Goal: Task Accomplishment & Management: Manage account settings

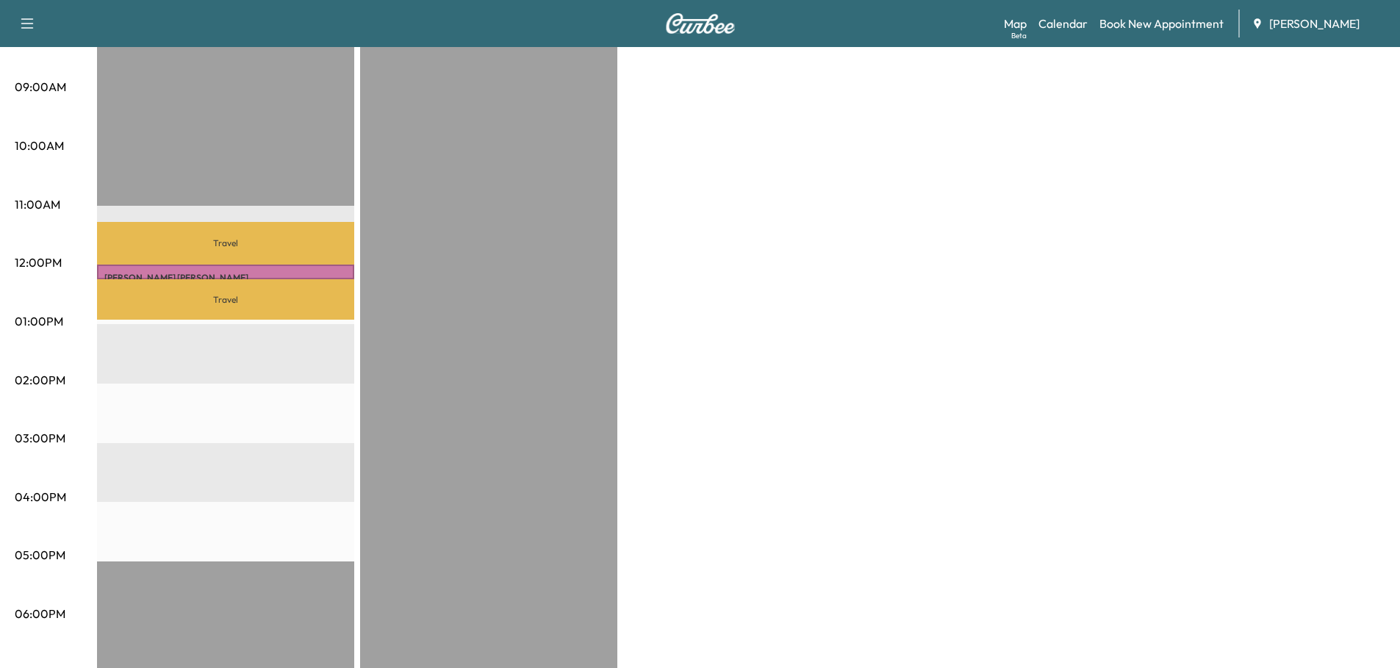
scroll to position [441, 0]
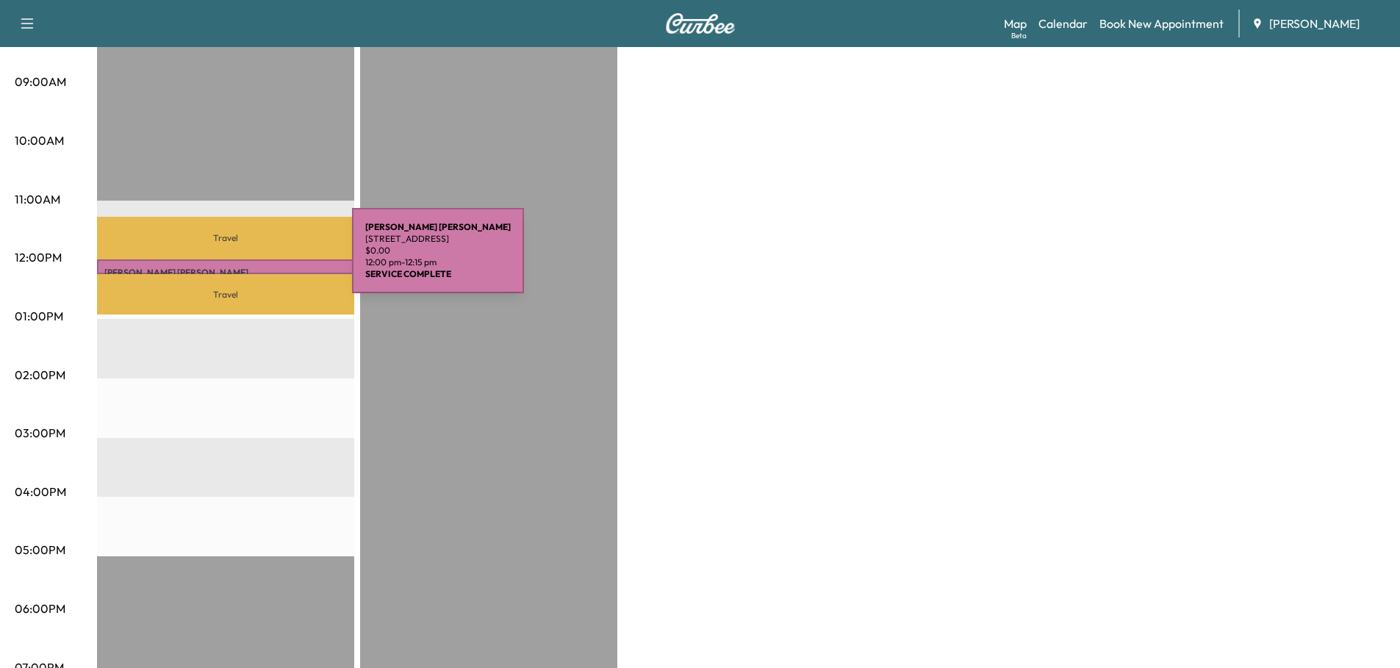
click at [242, 259] on div "[PERSON_NAME] [STREET_ADDRESS] $ 0.00 12:00 pm - 12:15 pm" at bounding box center [225, 266] width 257 height 15
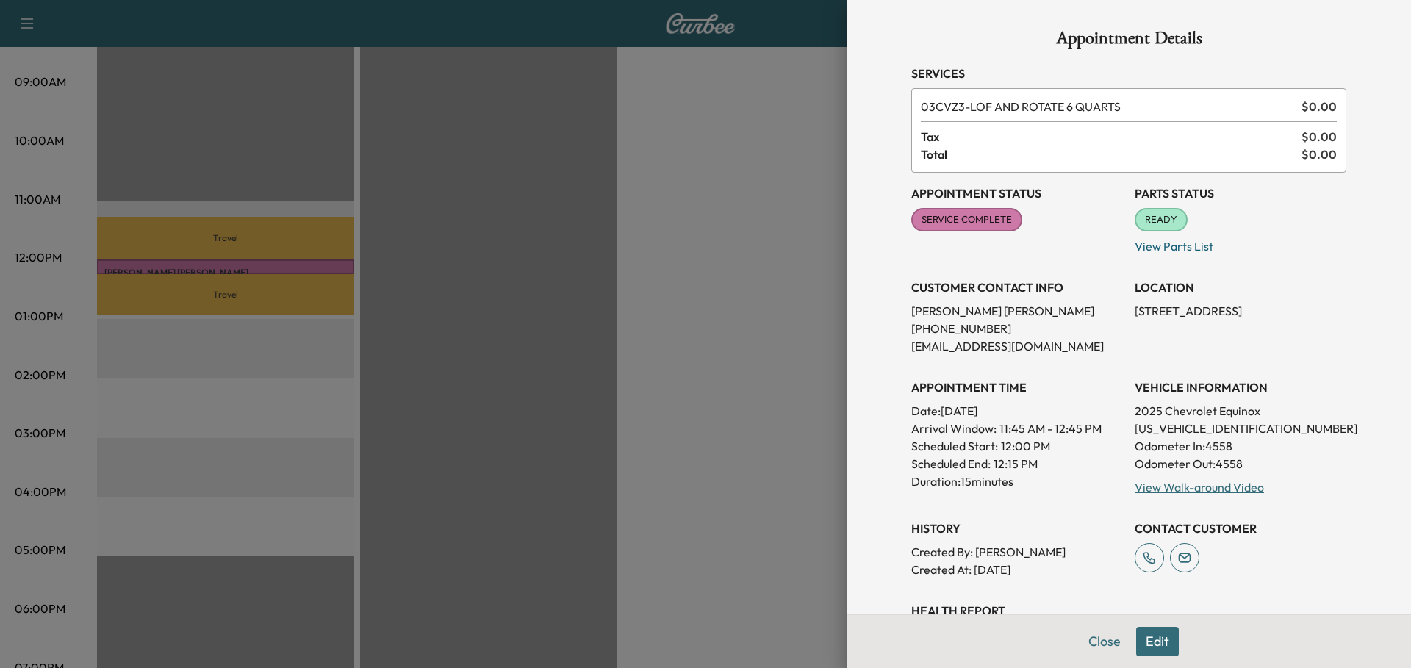
click at [746, 167] on div at bounding box center [705, 334] width 1411 height 668
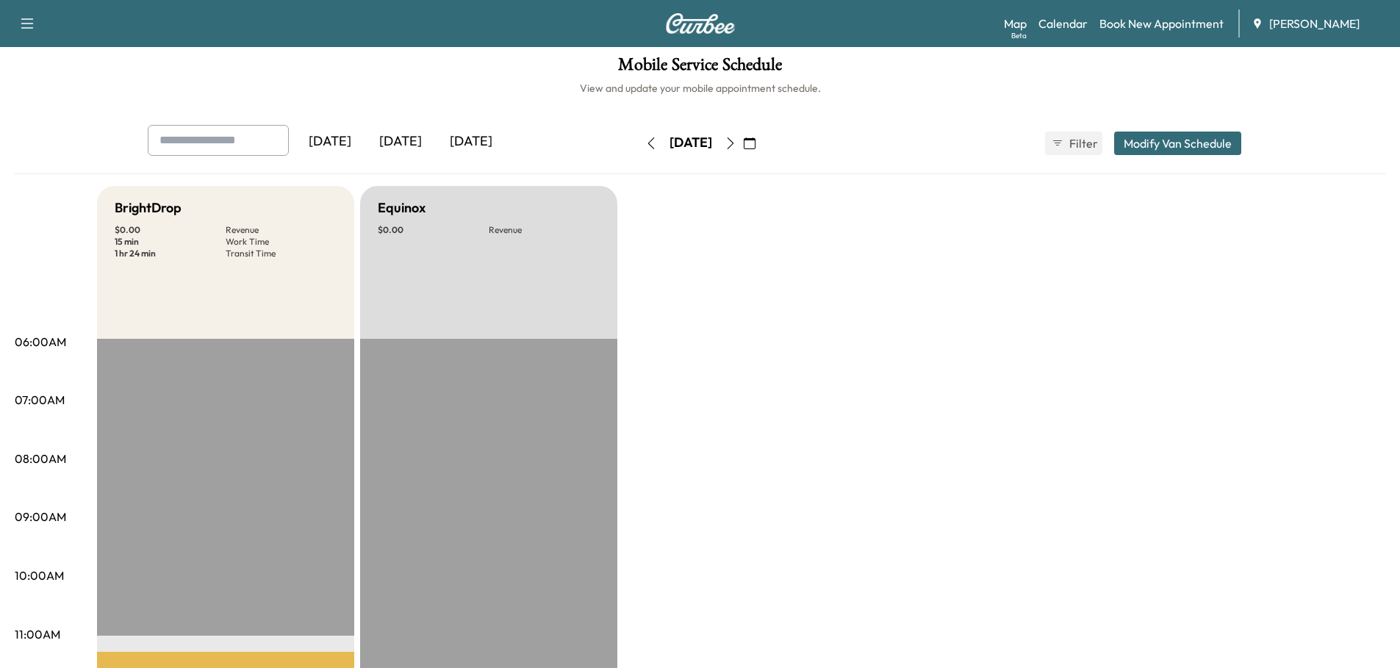
scroll to position [0, 0]
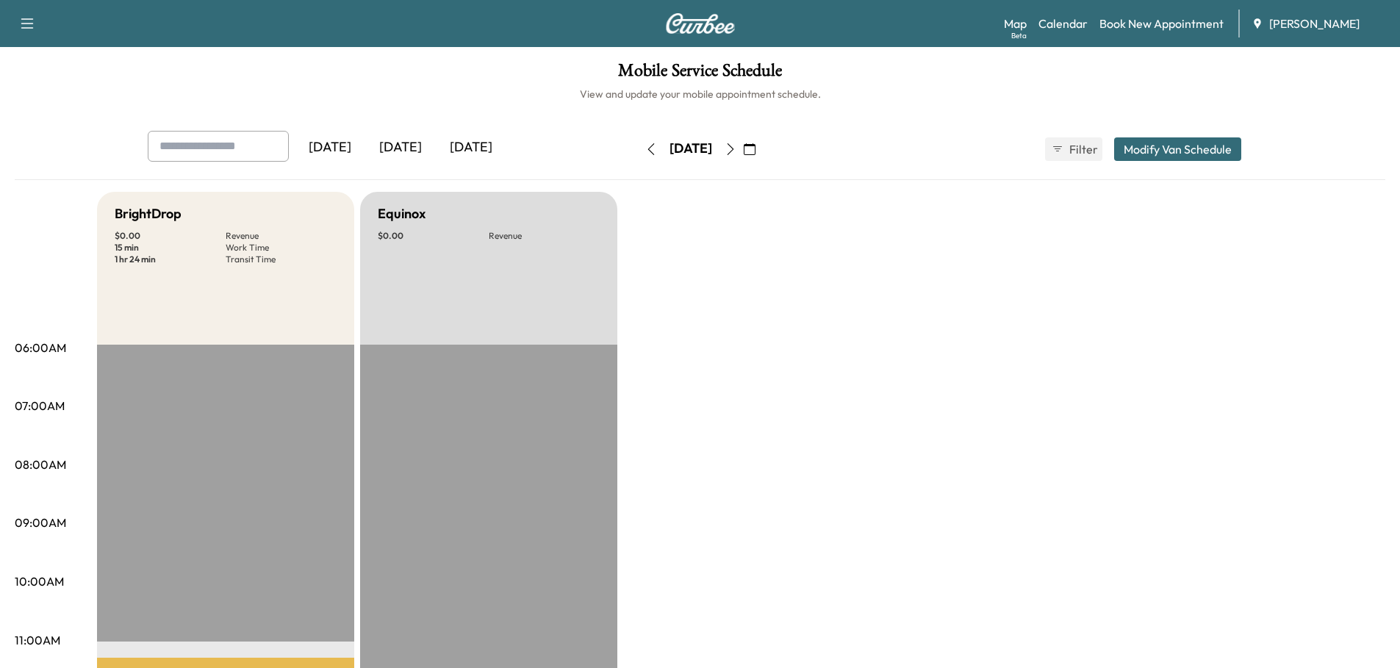
click at [406, 139] on div "[DATE]" at bounding box center [400, 148] width 71 height 34
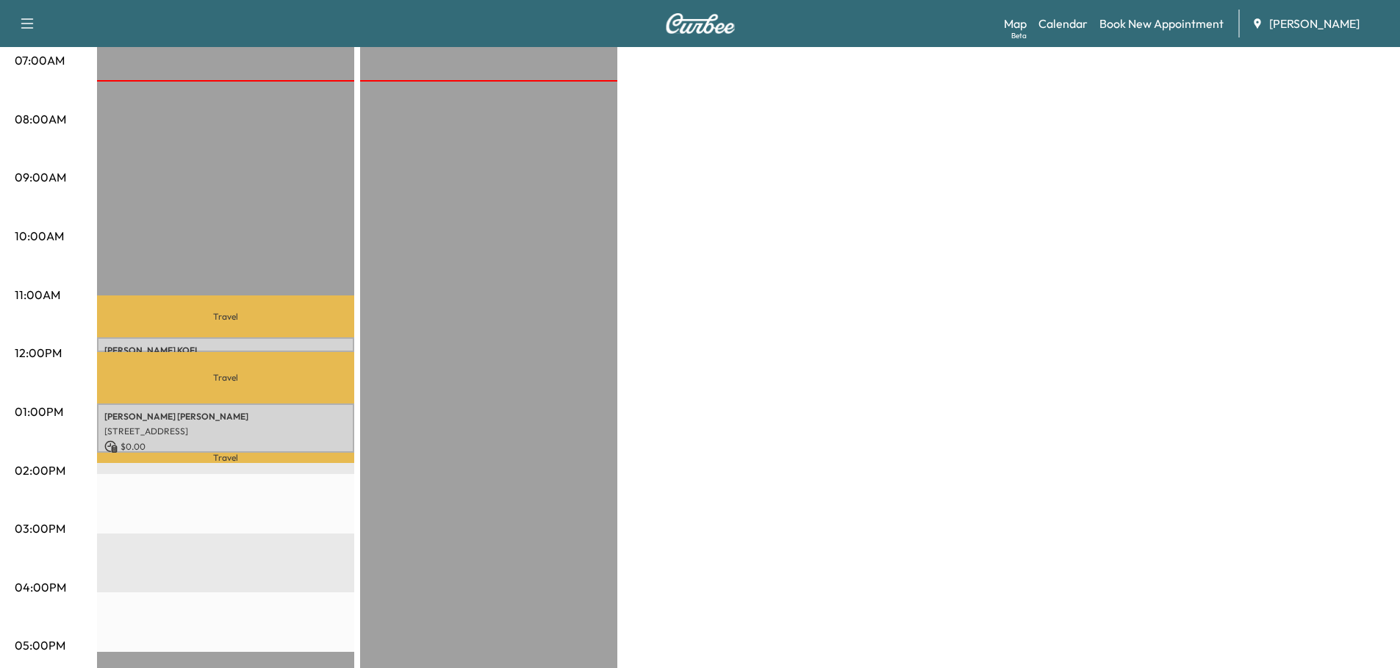
scroll to position [441, 0]
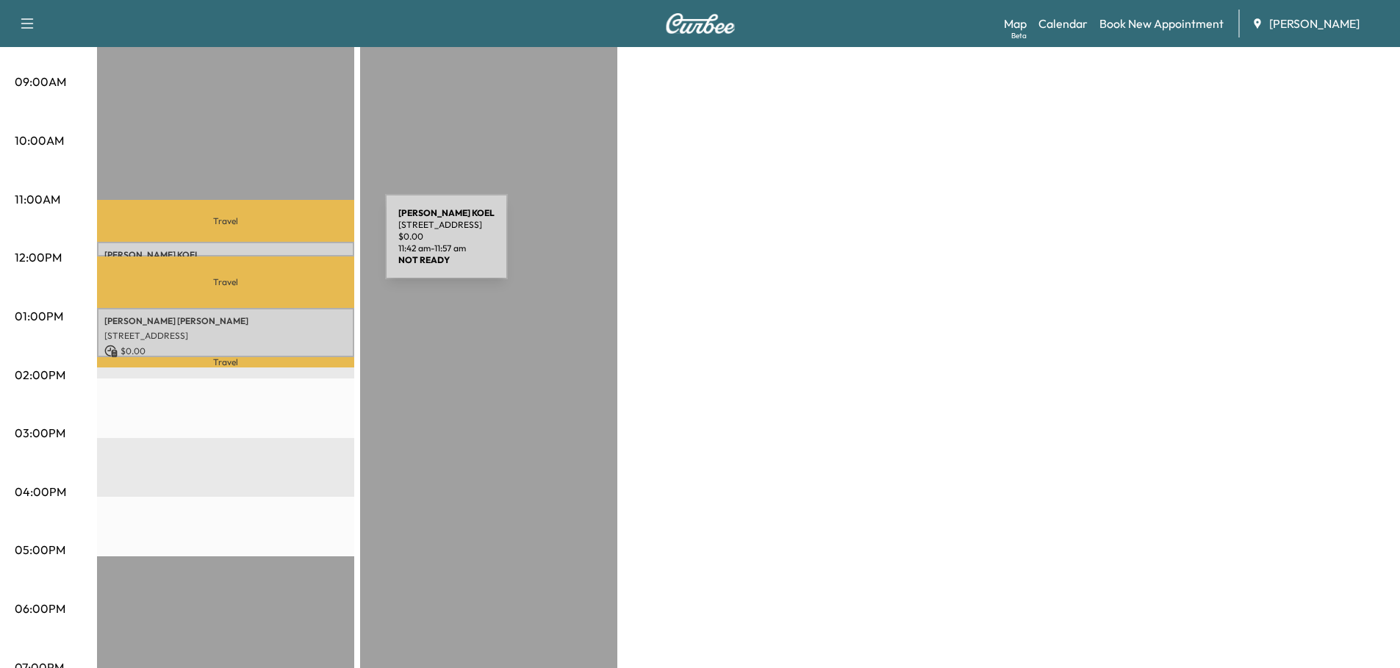
click at [275, 249] on p "[PERSON_NAME]" at bounding box center [225, 255] width 243 height 12
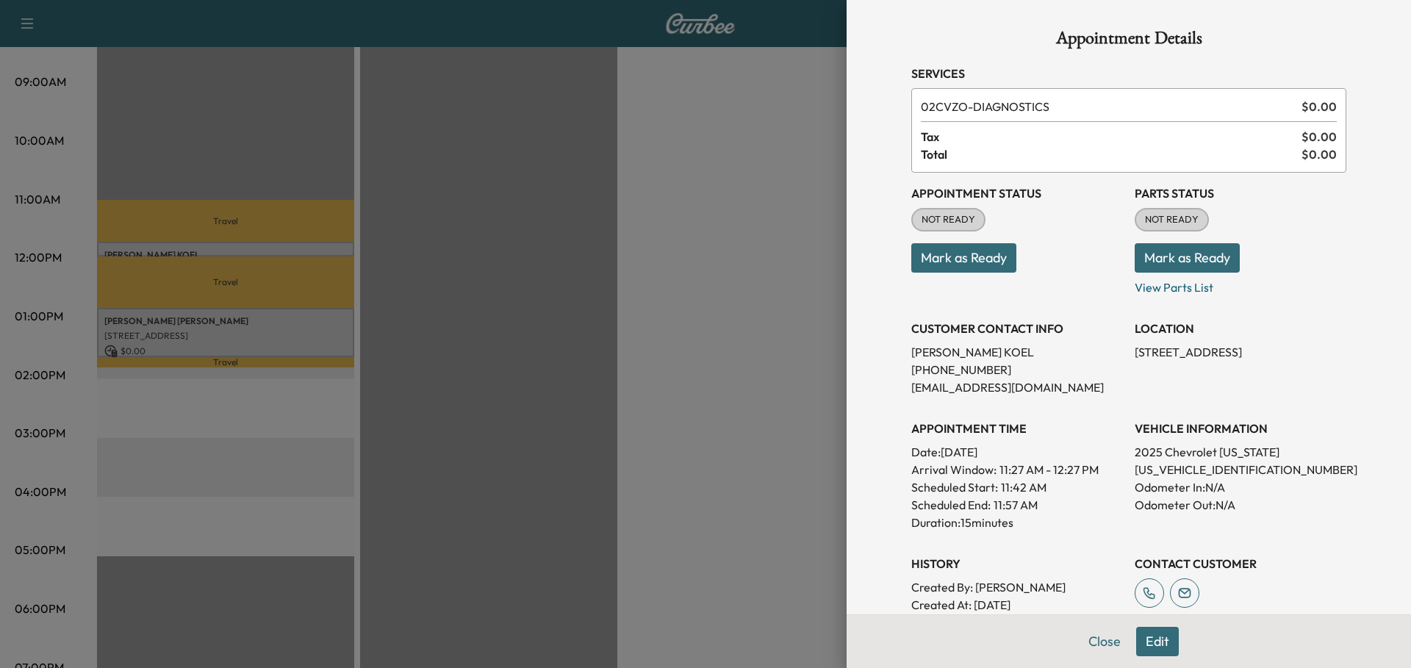
click at [1183, 254] on button "Mark as Ready" at bounding box center [1187, 257] width 105 height 29
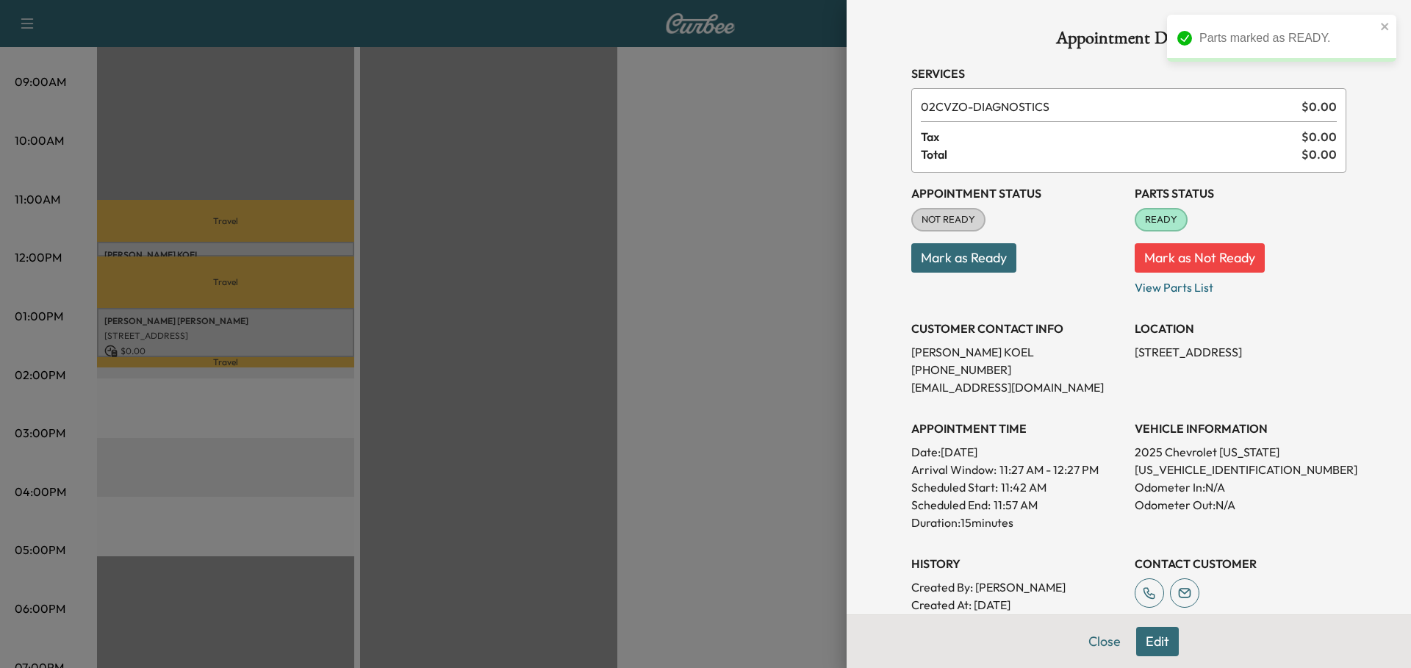
click at [972, 261] on button "Mark as Ready" at bounding box center [963, 257] width 105 height 29
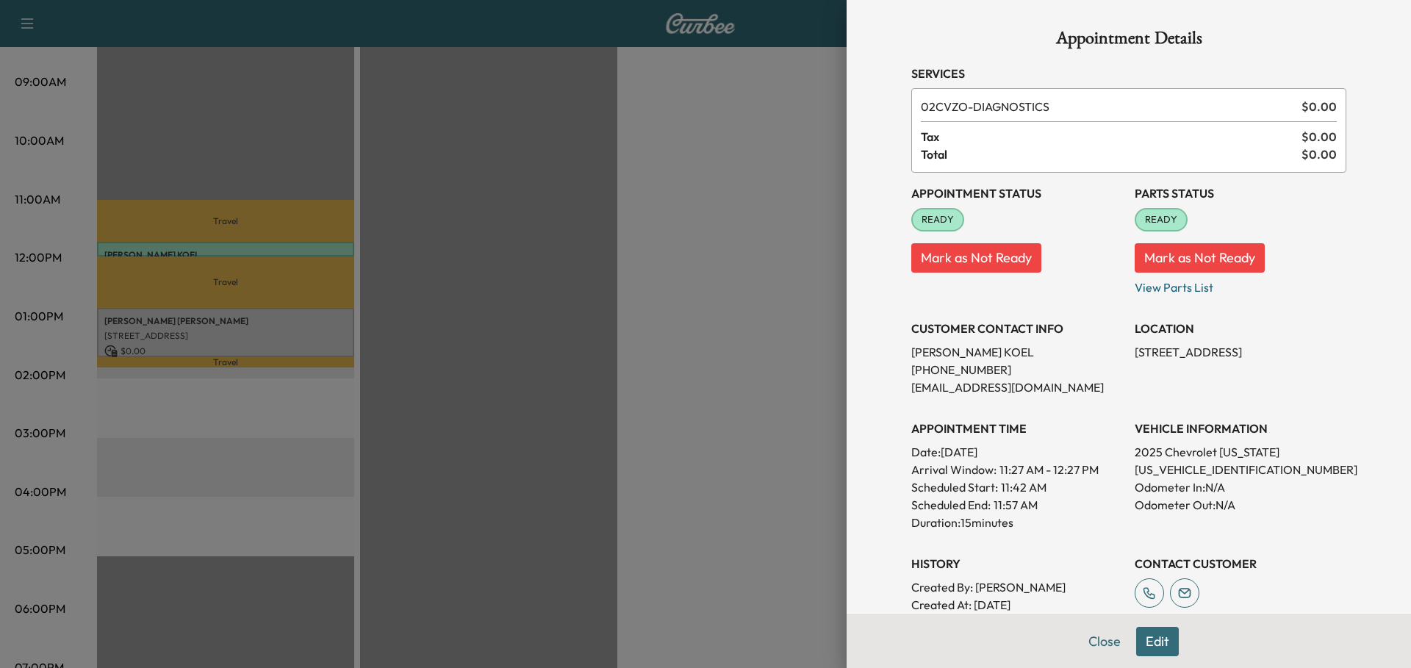
click at [272, 319] on div at bounding box center [705, 334] width 1411 height 668
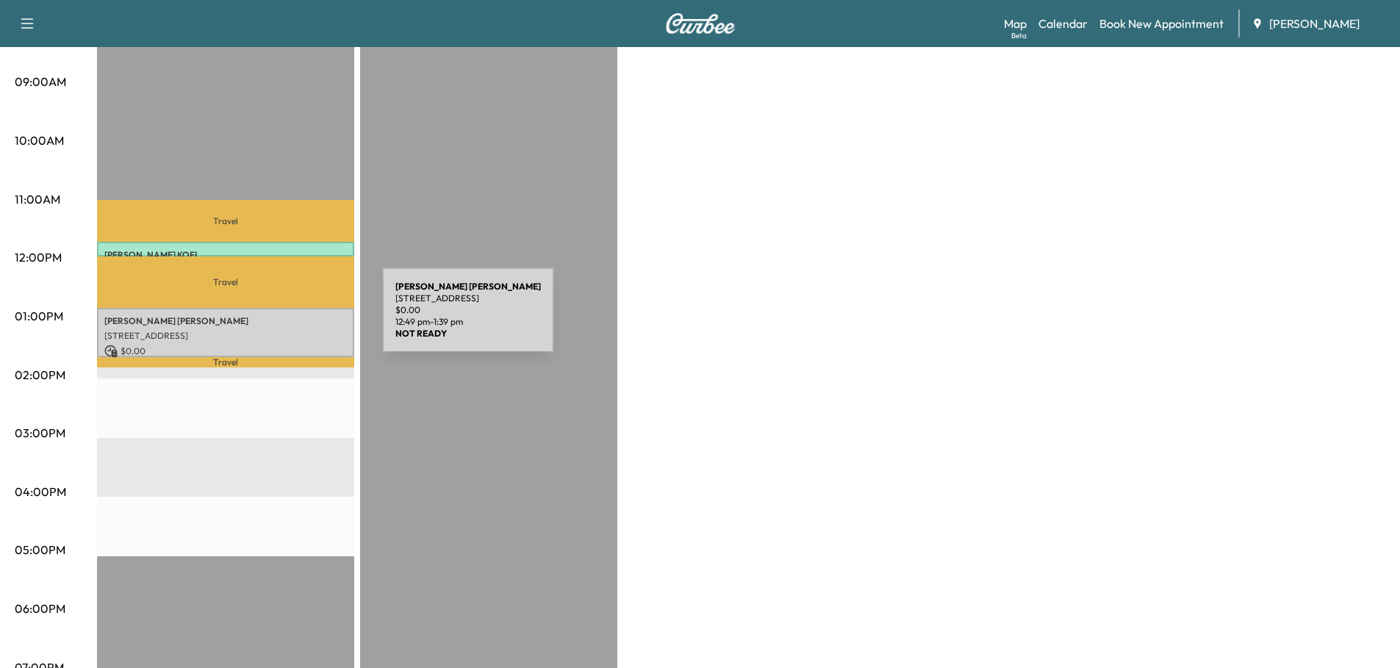
click at [272, 319] on p "[PERSON_NAME]" at bounding box center [225, 321] width 243 height 12
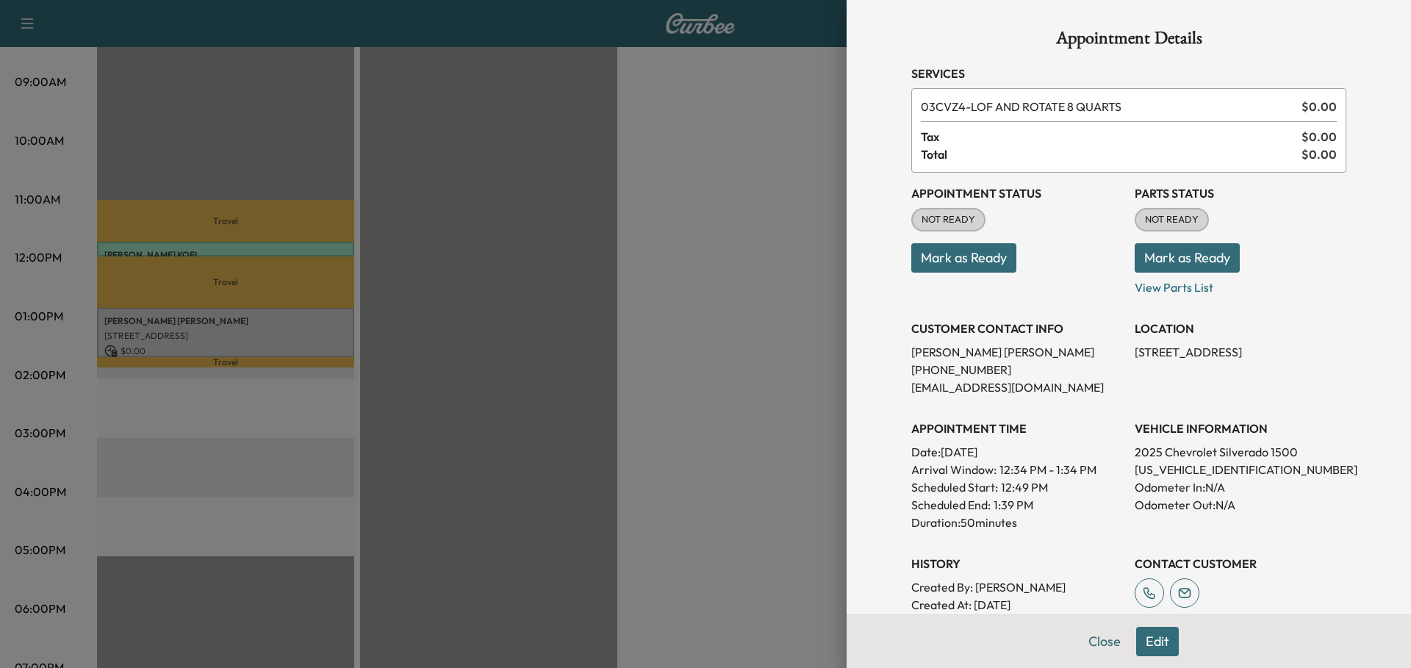
click at [1187, 267] on button "Mark as Ready" at bounding box center [1187, 257] width 105 height 29
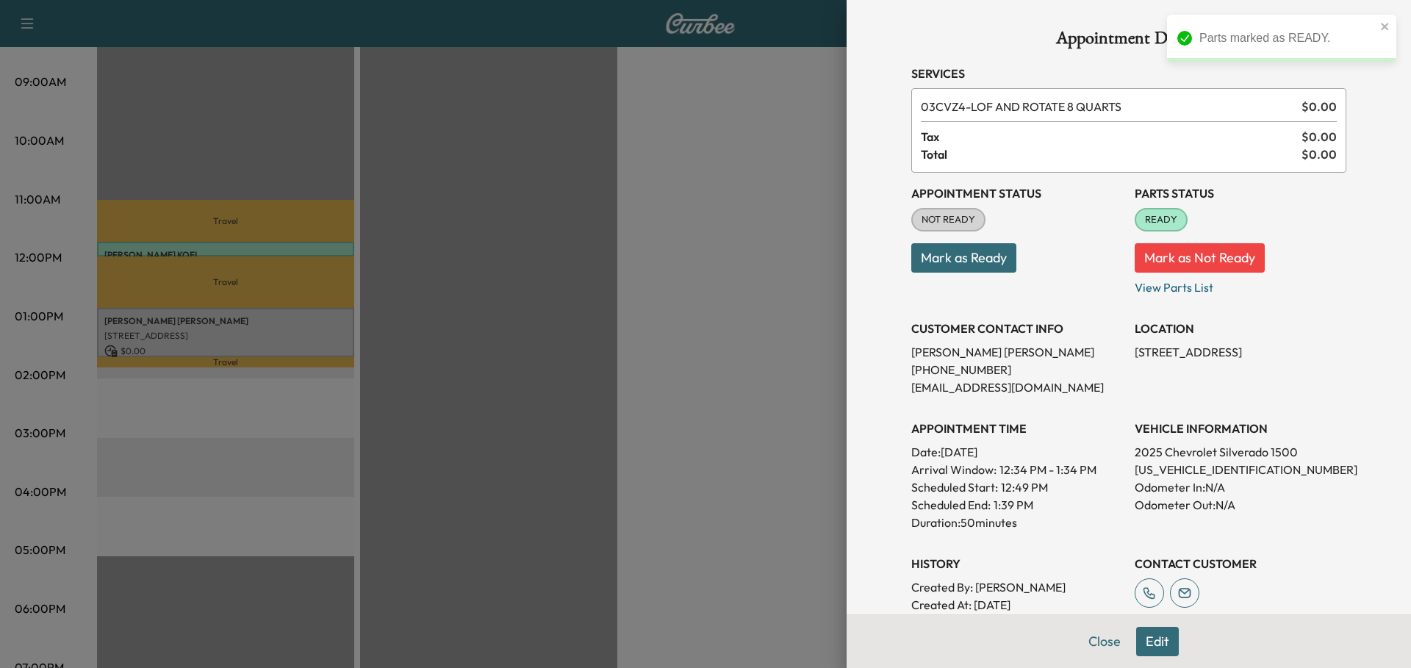
click at [946, 257] on button "Mark as Ready" at bounding box center [963, 257] width 105 height 29
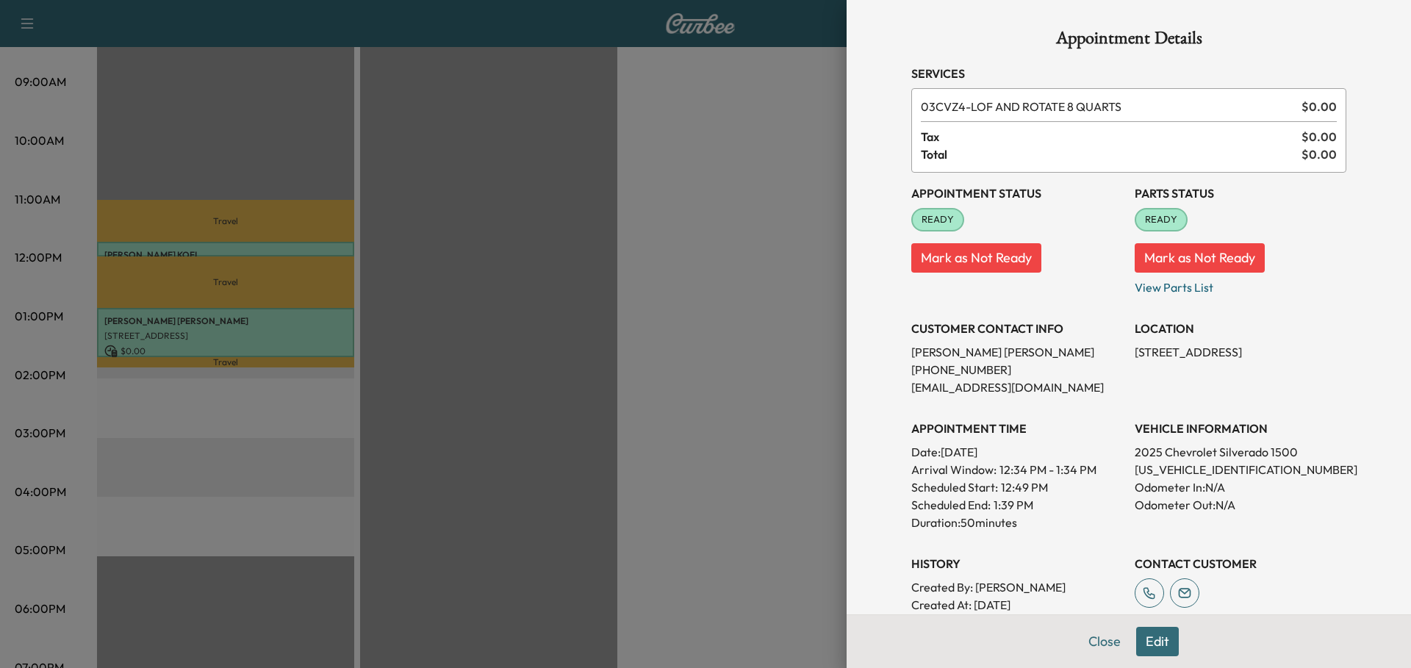
click at [580, 362] on div at bounding box center [705, 334] width 1411 height 668
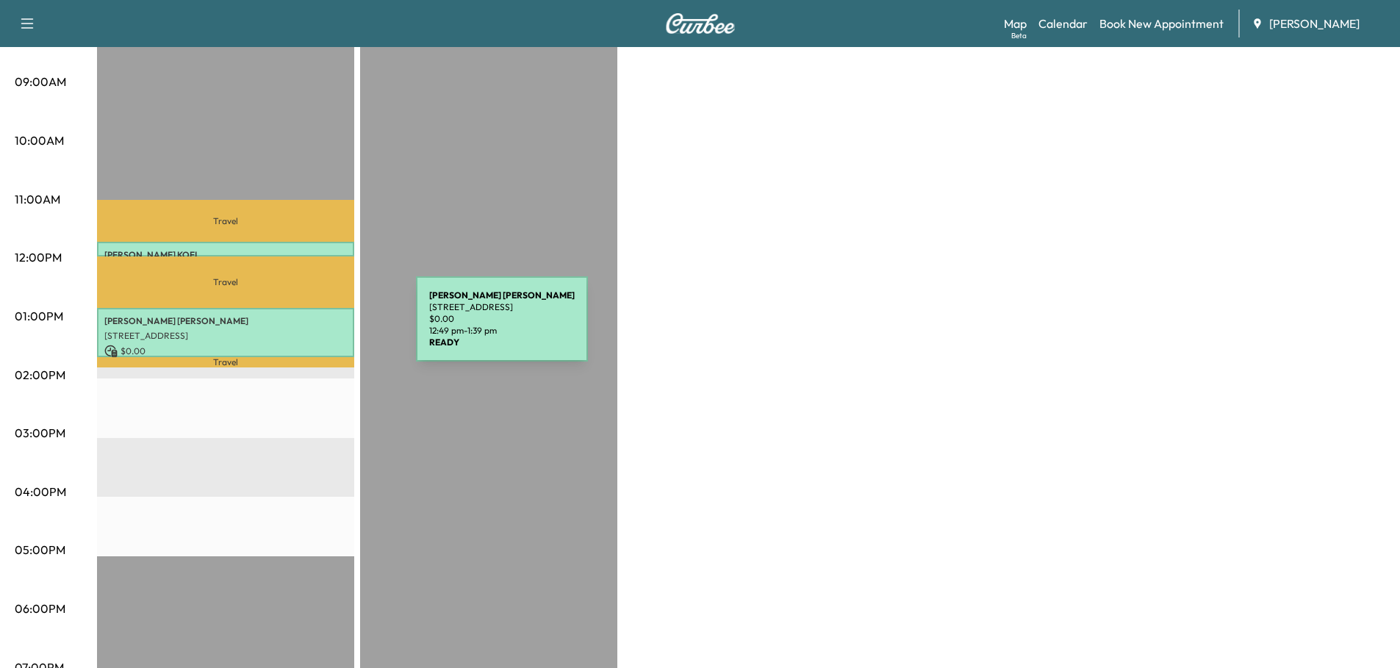
click at [306, 330] on p "[STREET_ADDRESS]" at bounding box center [225, 336] width 243 height 12
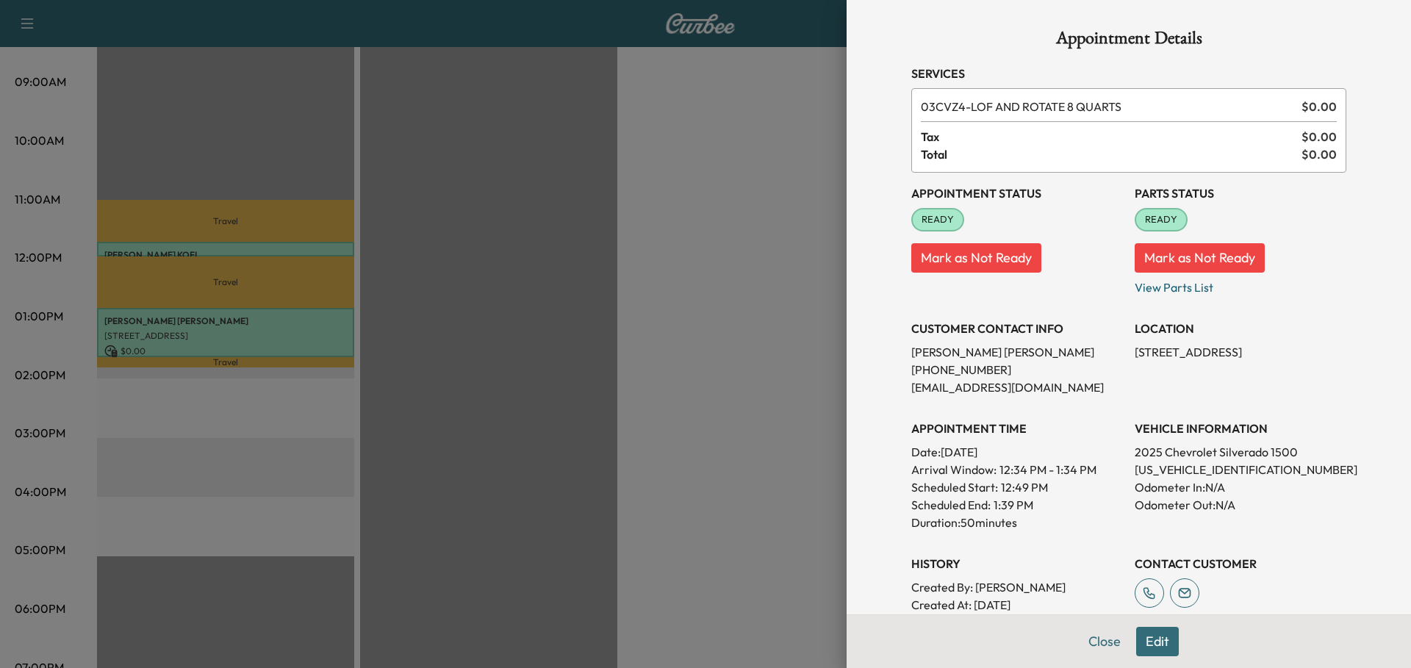
click at [1174, 470] on p "[US_VEHICLE_IDENTIFICATION_NUMBER]" at bounding box center [1241, 470] width 212 height 18
copy p "[US_VEHICLE_IDENTIFICATION_NUMBER]"
click at [723, 284] on div at bounding box center [705, 334] width 1411 height 668
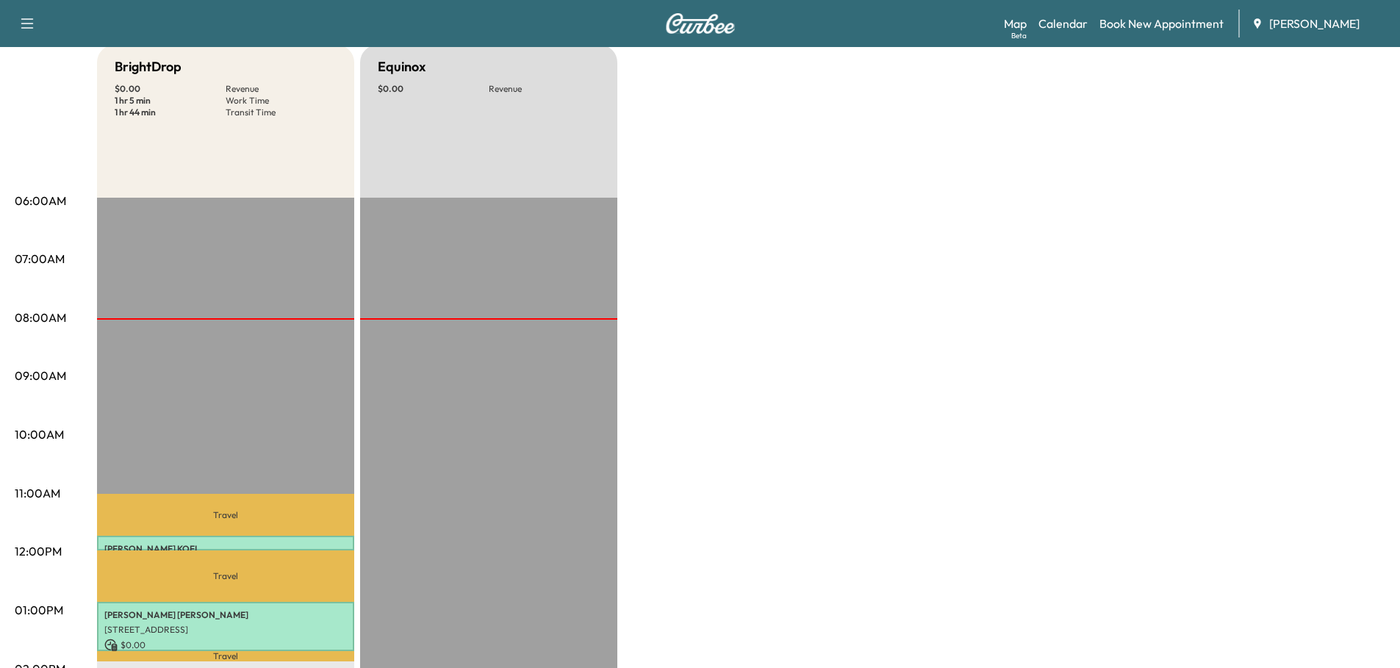
scroll to position [0, 0]
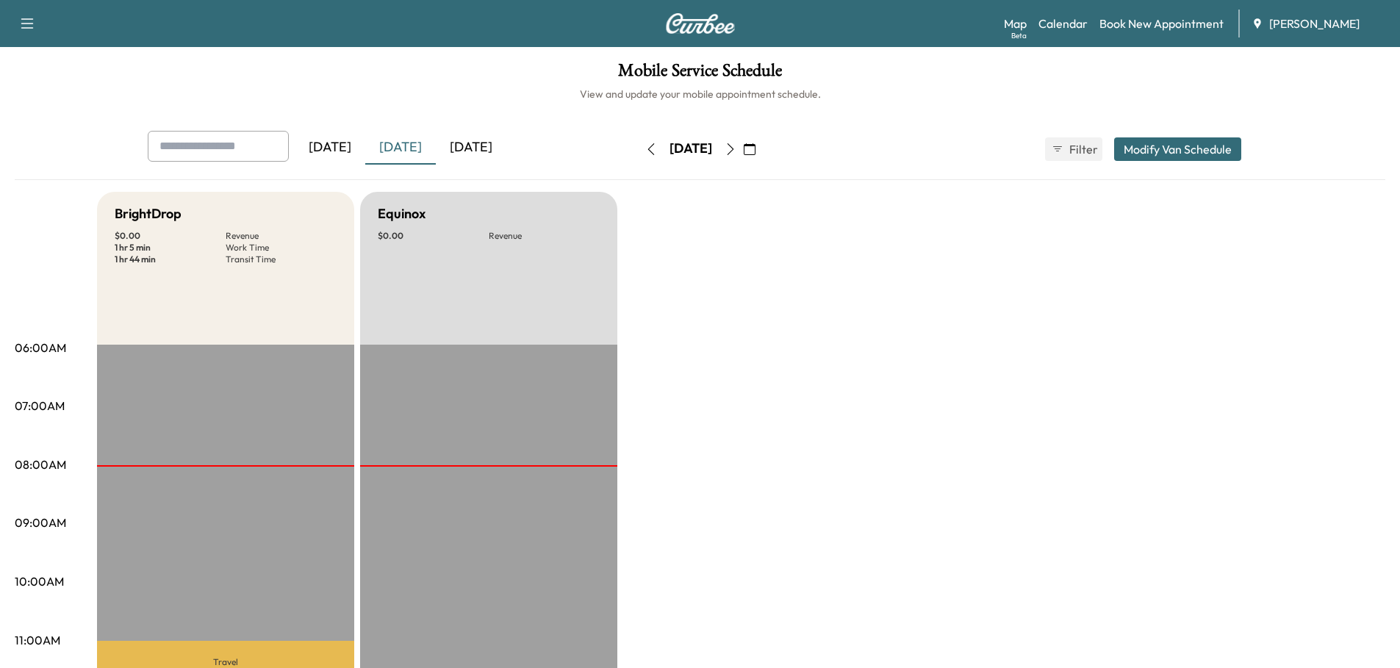
click at [756, 149] on icon "button" at bounding box center [750, 149] width 12 height 12
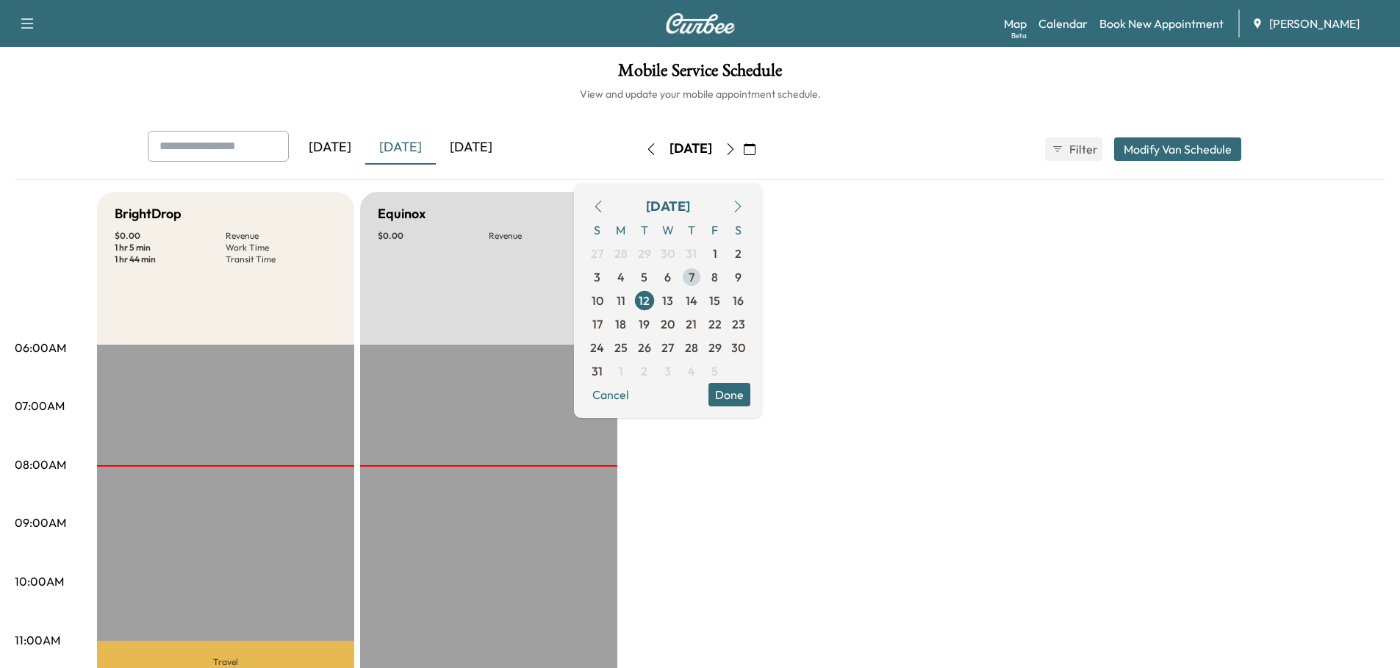
click at [695, 276] on span "7" at bounding box center [692, 277] width 6 height 18
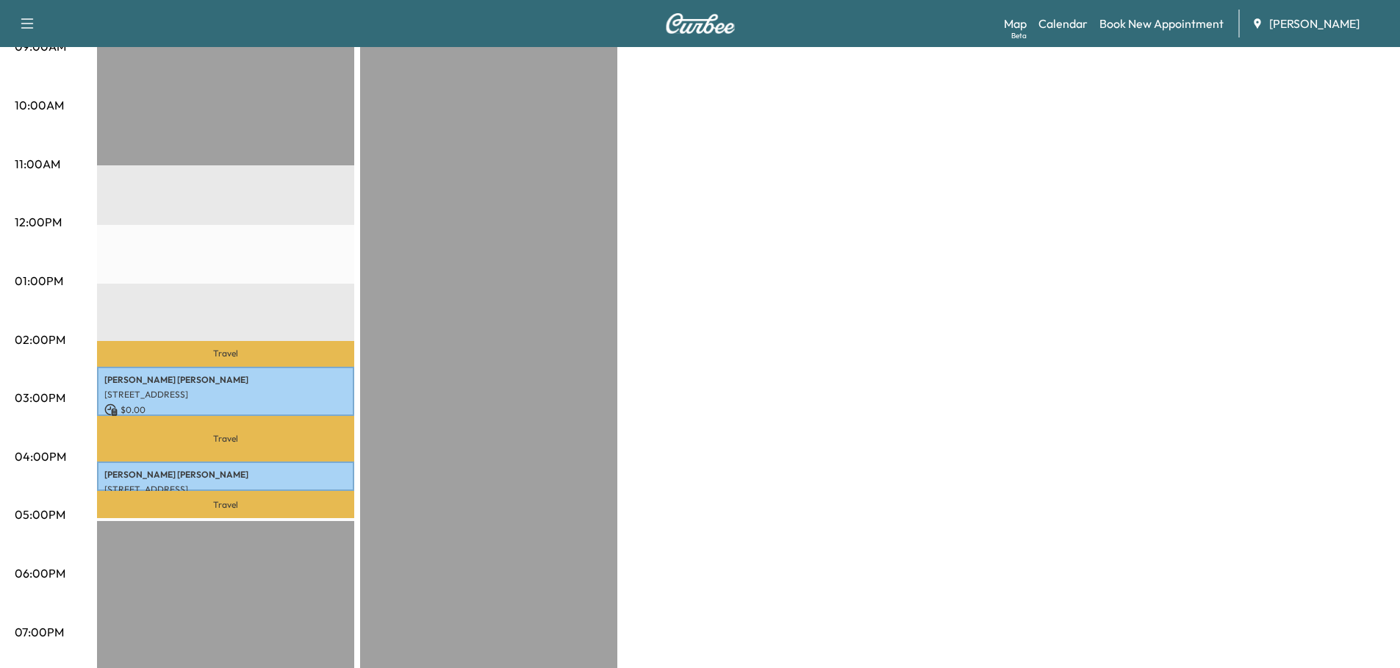
scroll to position [514, 0]
